Goal: Task Accomplishment & Management: Manage account settings

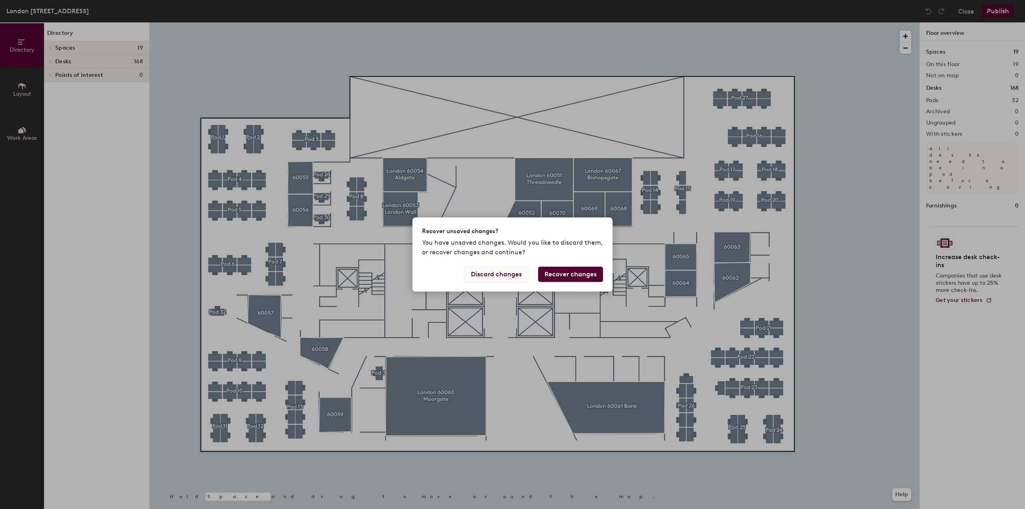
click at [506, 272] on button "Discard changes" at bounding box center [496, 274] width 64 height 15
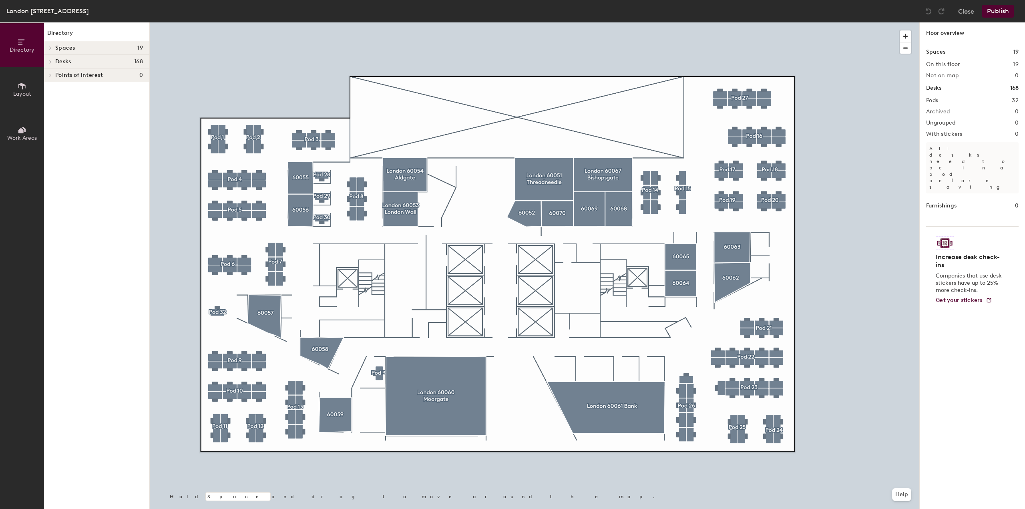
click at [31, 87] on button "Layout" at bounding box center [22, 89] width 44 height 44
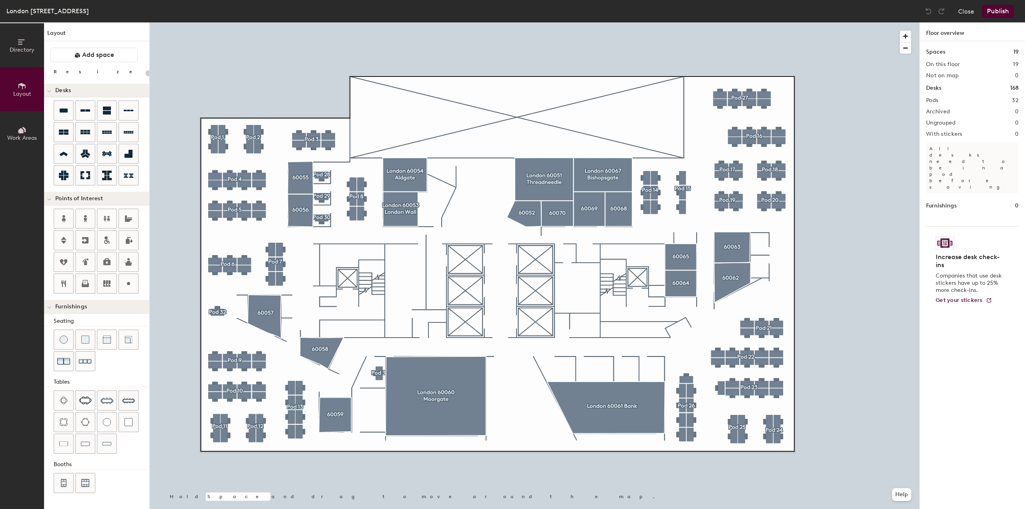
click at [26, 131] on icon at bounding box center [24, 129] width 4 height 5
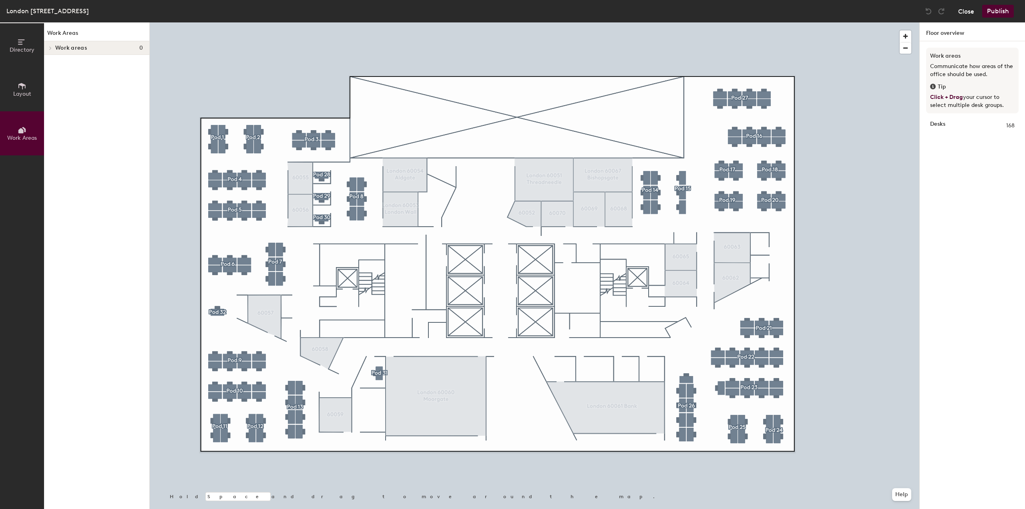
click at [967, 10] on button "Close" at bounding box center [966, 11] width 16 height 13
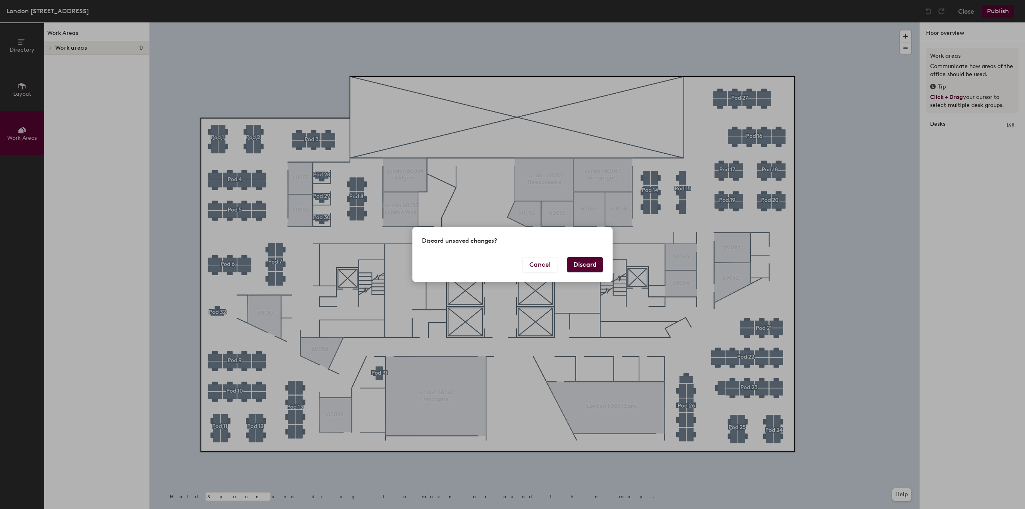
click at [579, 265] on button "Discard" at bounding box center [585, 264] width 36 height 15
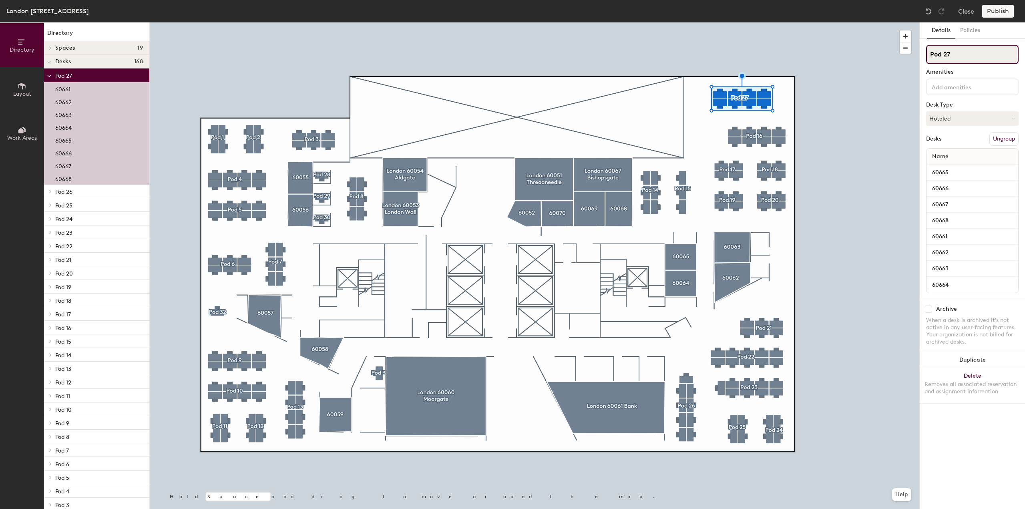
click at [941, 53] on input "Pod 27" at bounding box center [972, 54] width 92 height 19
click at [897, 55] on div "Directory Layout Work Areas Directory Spaces 19 60052 60055 60056 60057 60058 6…" at bounding box center [512, 265] width 1025 height 486
type input "London 60066"
click at [997, 13] on button "Publish" at bounding box center [998, 11] width 32 height 13
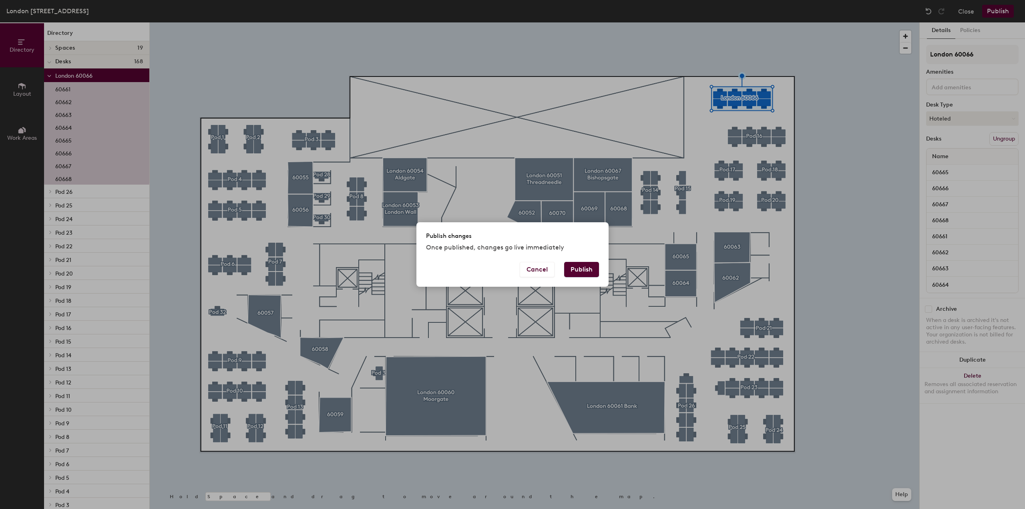
click at [585, 270] on button "Publish" at bounding box center [581, 269] width 35 height 15
